Goal: Task Accomplishment & Management: Manage account settings

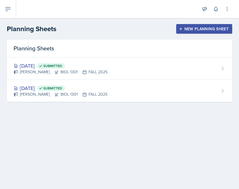
click at [205, 30] on div "New Planning Sheet" at bounding box center [204, 29] width 49 height 5
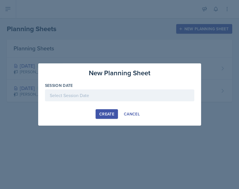
click at [111, 92] on div at bounding box center [119, 95] width 149 height 12
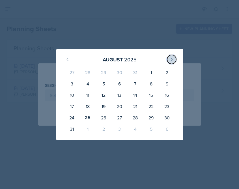
click at [171, 58] on icon at bounding box center [171, 59] width 1 height 3
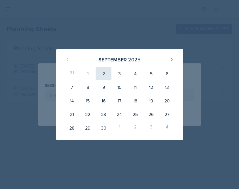
click at [105, 75] on div "2" at bounding box center [103, 74] width 16 height 14
type input "[DATE]"
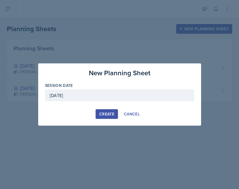
click at [104, 111] on div "Create" at bounding box center [106, 113] width 15 height 5
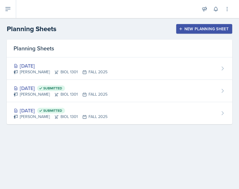
click at [209, 29] on div "New Planning Sheet" at bounding box center [204, 29] width 49 height 5
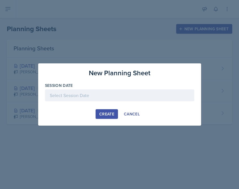
click at [93, 94] on div at bounding box center [119, 95] width 149 height 12
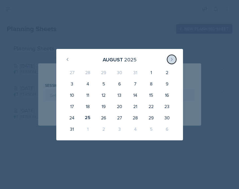
click at [172, 59] on icon at bounding box center [171, 59] width 1 height 3
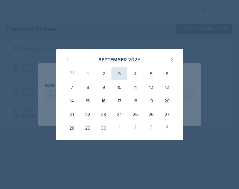
click at [118, 76] on div "3" at bounding box center [119, 74] width 16 height 14
type input "[DATE]"
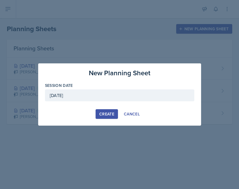
click at [107, 113] on div "Create" at bounding box center [106, 113] width 15 height 5
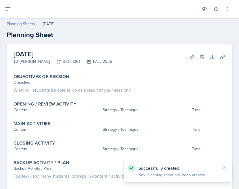
click at [34, 24] on link "Planning Sheets" at bounding box center [21, 24] width 28 height 6
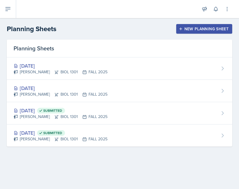
click at [211, 28] on div "New Planning Sheet" at bounding box center [204, 29] width 49 height 5
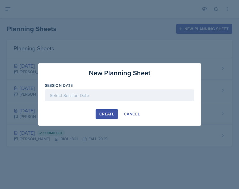
click at [93, 93] on div at bounding box center [119, 95] width 149 height 12
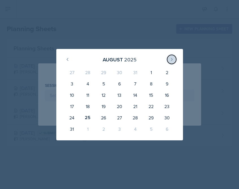
click at [172, 60] on icon at bounding box center [171, 59] width 5 height 5
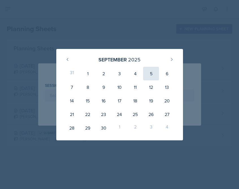
click at [156, 71] on div "5" at bounding box center [151, 74] width 16 height 14
type input "[DATE]"
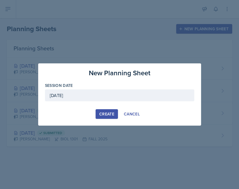
click at [99, 115] on div "Create" at bounding box center [106, 113] width 15 height 5
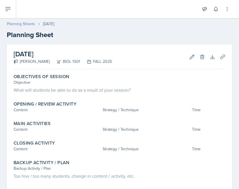
click at [24, 23] on link "Planning Sheets" at bounding box center [21, 24] width 28 height 6
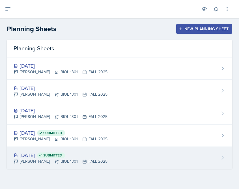
click at [93, 152] on div "[DATE] Submitted" at bounding box center [61, 155] width 94 height 8
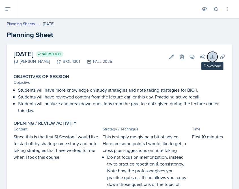
click at [209, 54] on icon at bounding box center [212, 57] width 6 height 6
click at [30, 24] on link "Planning Sheets" at bounding box center [21, 24] width 28 height 6
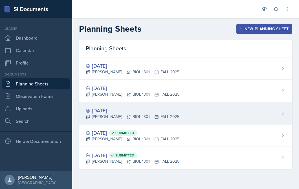
click at [238, 112] on div "[DATE] [PERSON_NAME] BIOL 1301 FALL 2025" at bounding box center [185, 113] width 213 height 22
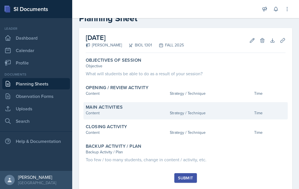
scroll to position [6, 0]
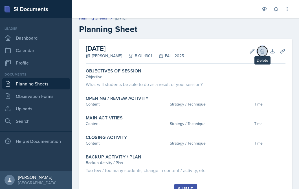
click at [238, 52] on icon at bounding box center [263, 51] width 6 height 6
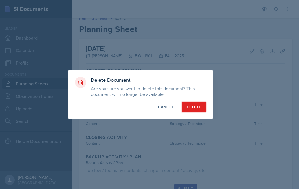
click at [198, 108] on div "Delete" at bounding box center [194, 107] width 14 height 6
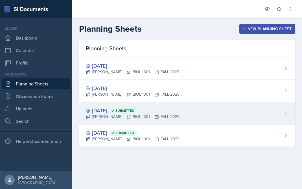
click at [108, 112] on div "[DATE] Submitted" at bounding box center [133, 110] width 94 height 8
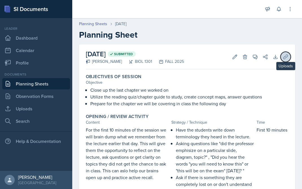
click at [238, 58] on icon at bounding box center [286, 57] width 6 height 6
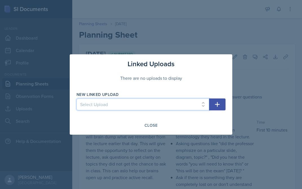
click at [135, 105] on select "Select Upload" at bounding box center [142, 104] width 133 height 12
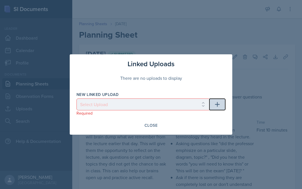
click at [215, 101] on icon "button" at bounding box center [217, 104] width 7 height 7
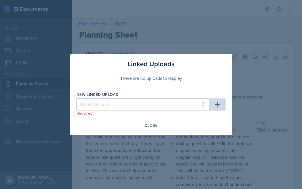
click at [154, 107] on select "Select Upload" at bounding box center [142, 104] width 133 height 12
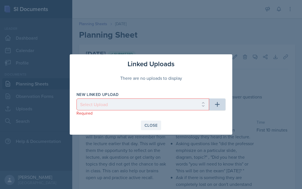
click at [149, 125] on div "Close" at bounding box center [151, 125] width 13 height 5
